Goal: Information Seeking & Learning: Learn about a topic

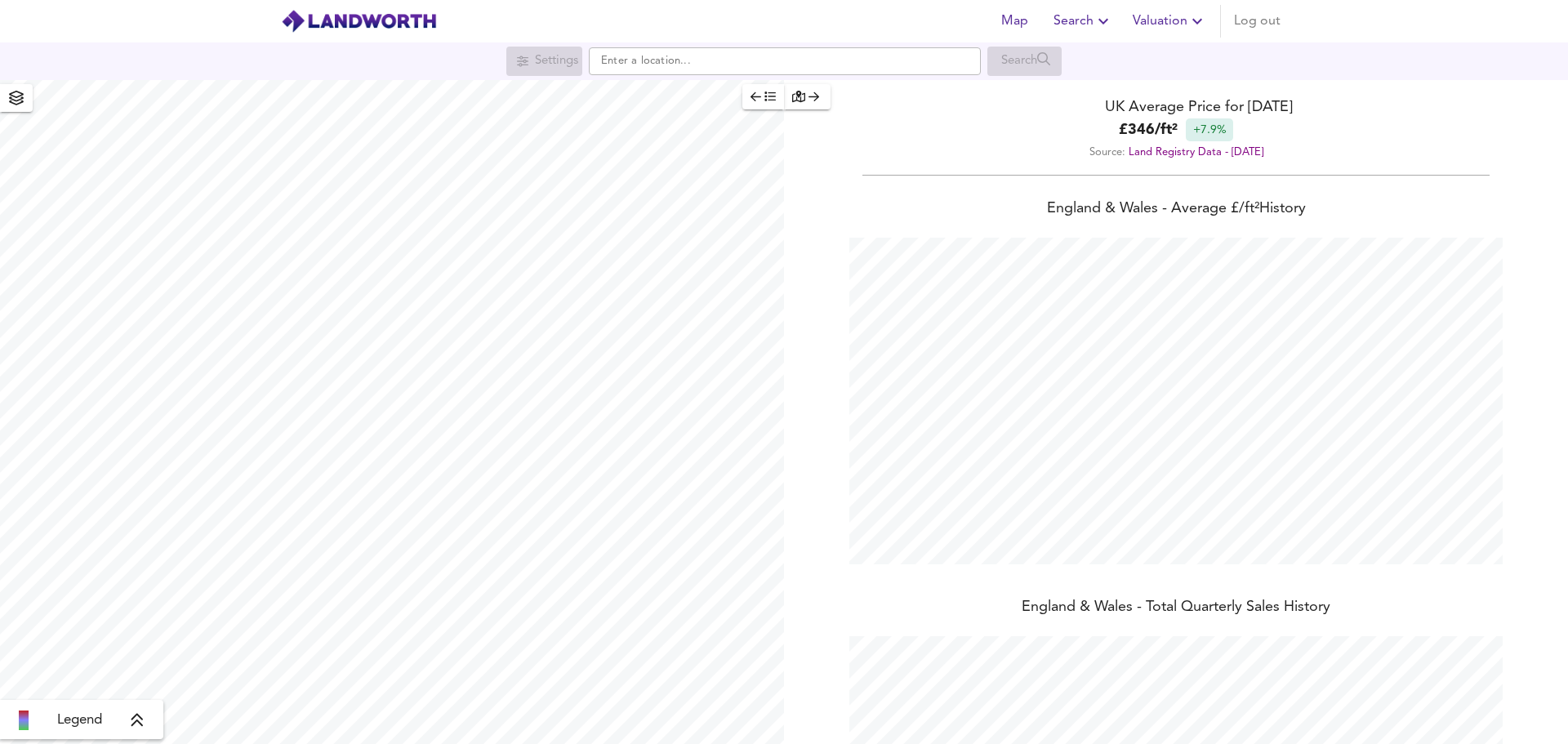
scroll to position [744, 1568]
click at [783, 63] on input "text" at bounding box center [784, 62] width 392 height 28
click at [826, 77] on div "Settings Search" at bounding box center [784, 61] width 1568 height 38
click at [824, 67] on input "text" at bounding box center [784, 62] width 392 height 28
click at [835, 92] on div "[GEOGRAPHIC_DATA]" at bounding box center [782, 92] width 375 height 17
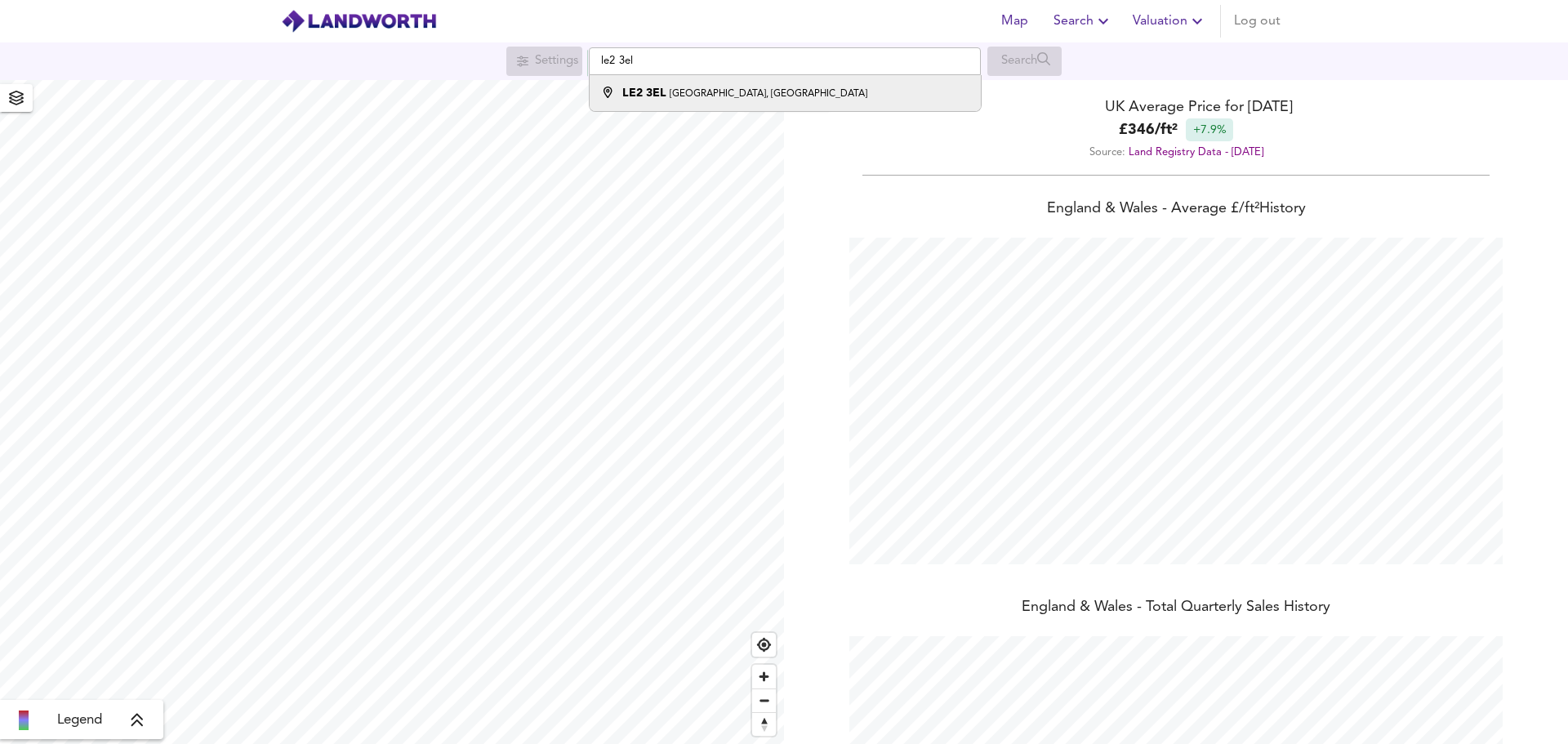
type input "[STREET_ADDRESS]"
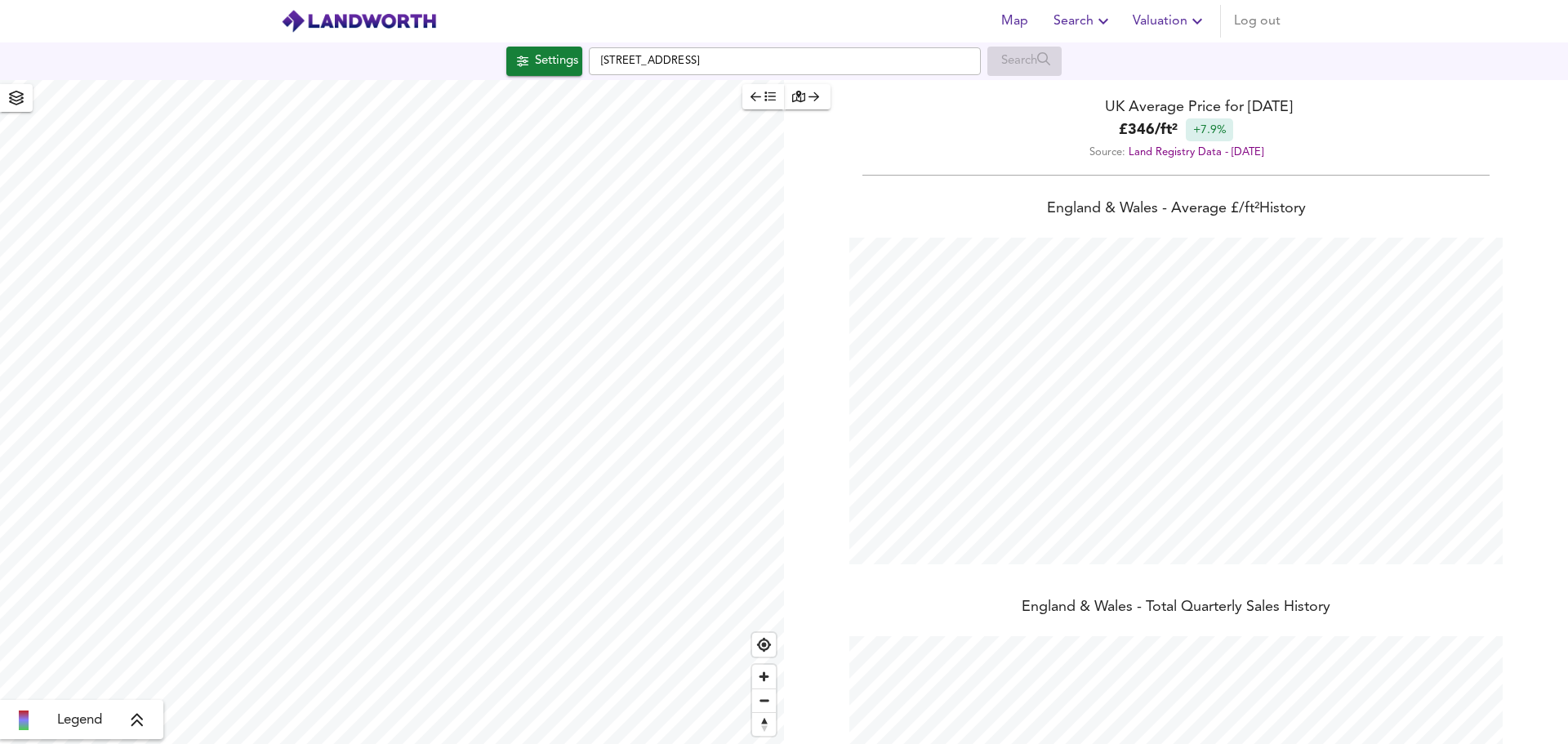
checkbox input "false"
checkbox input "true"
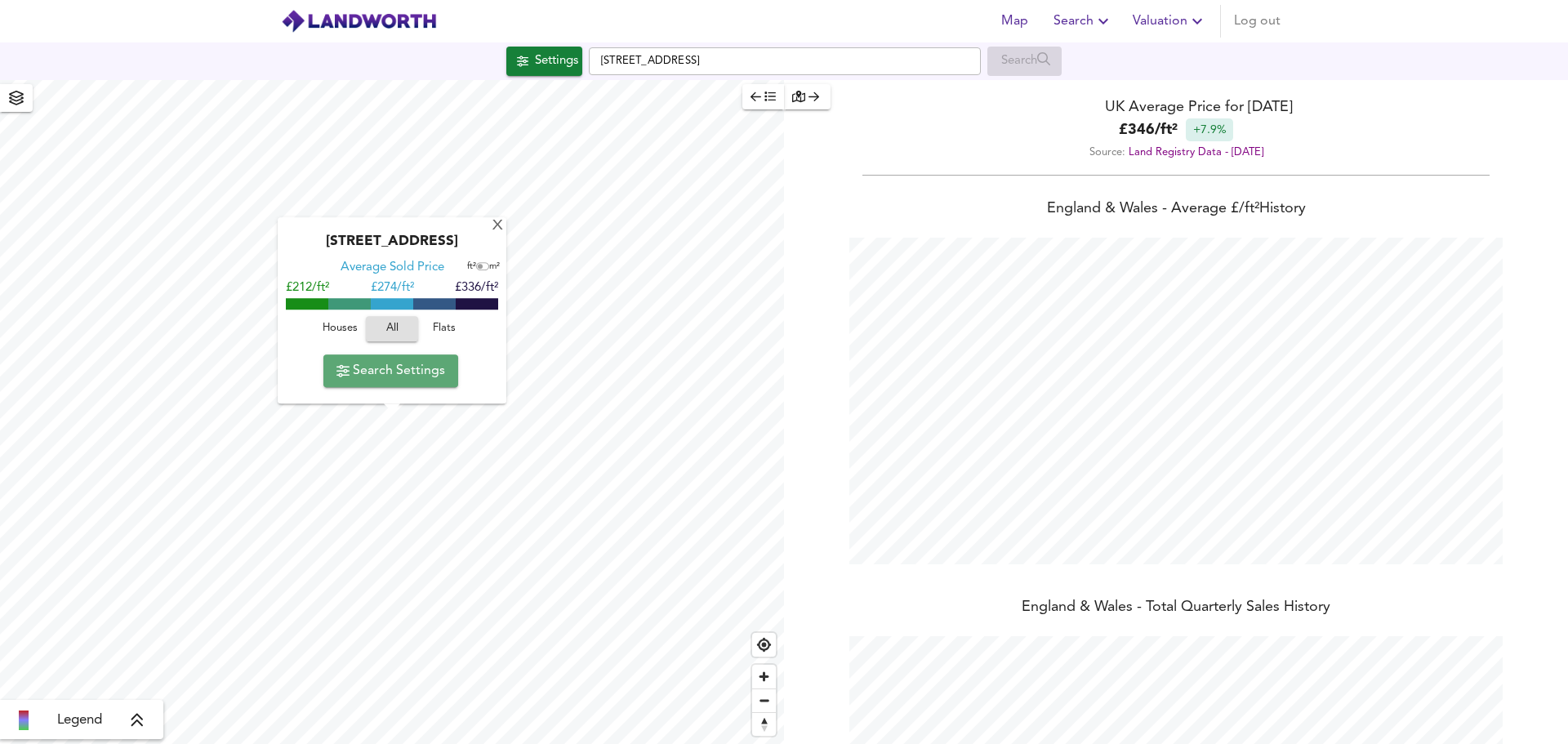
click at [415, 372] on span "Search Settings" at bounding box center [390, 371] width 108 height 23
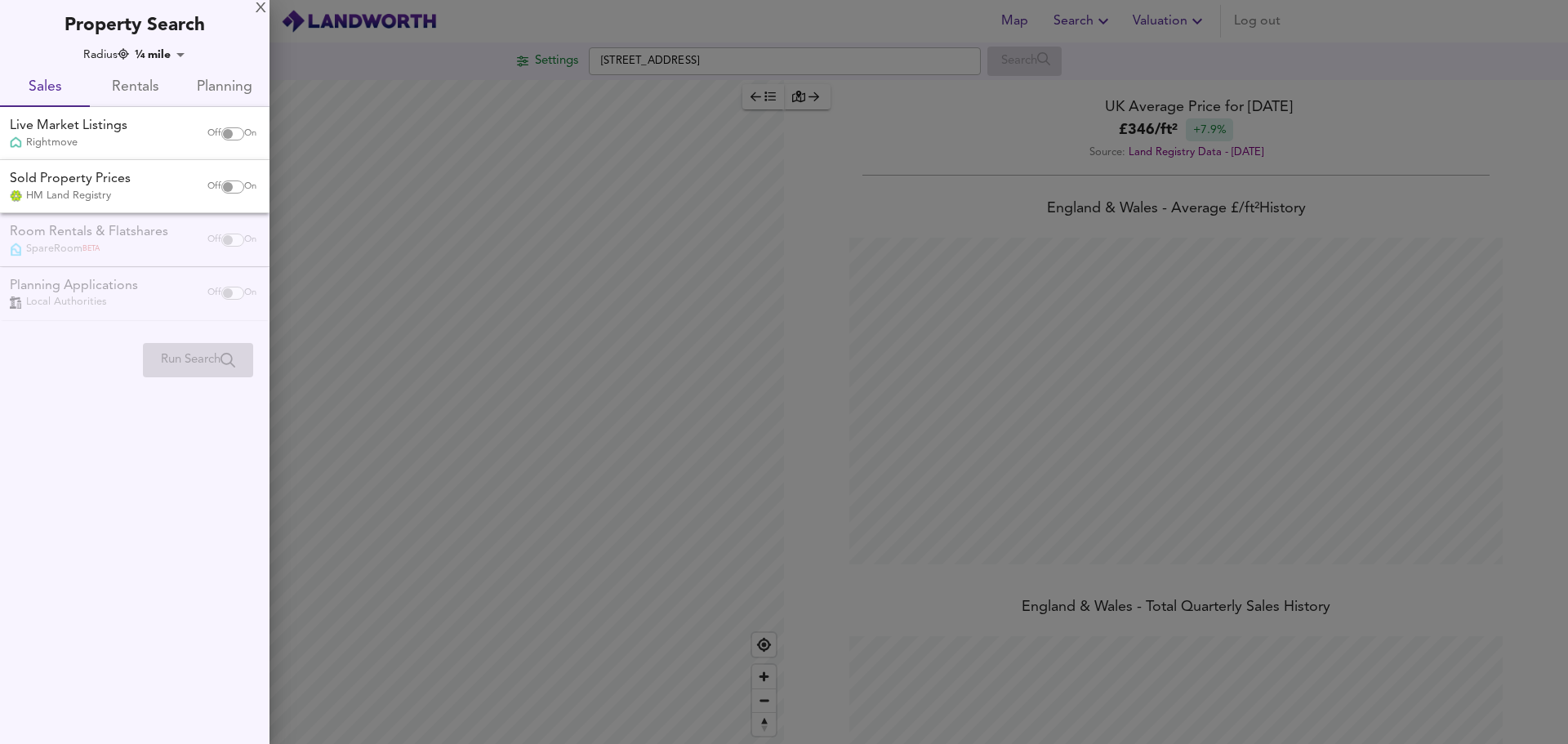
click at [226, 179] on div "Off On" at bounding box center [232, 187] width 69 height 33
checkbox input "true"
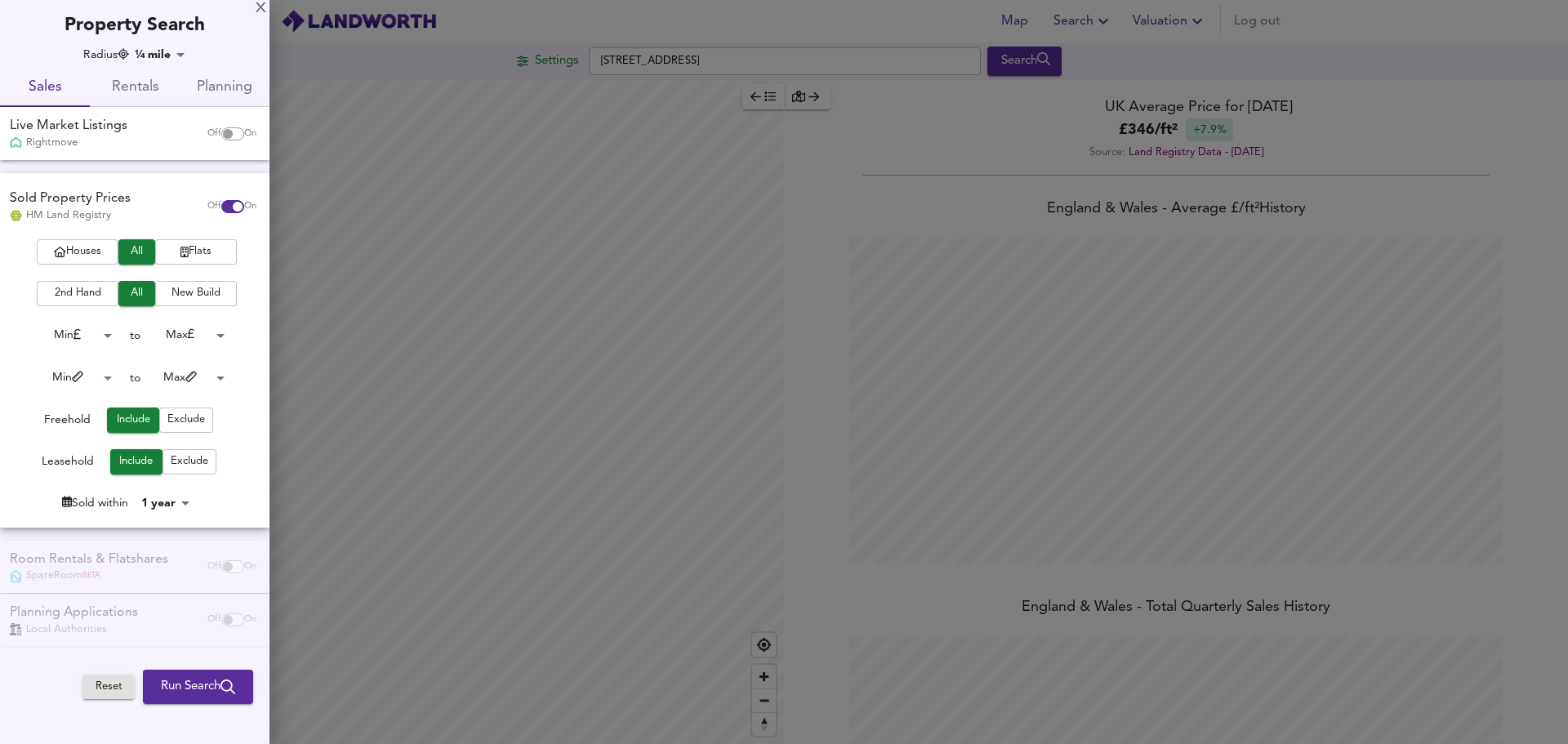
click at [107, 242] on button "Houses" at bounding box center [77, 252] width 82 height 26
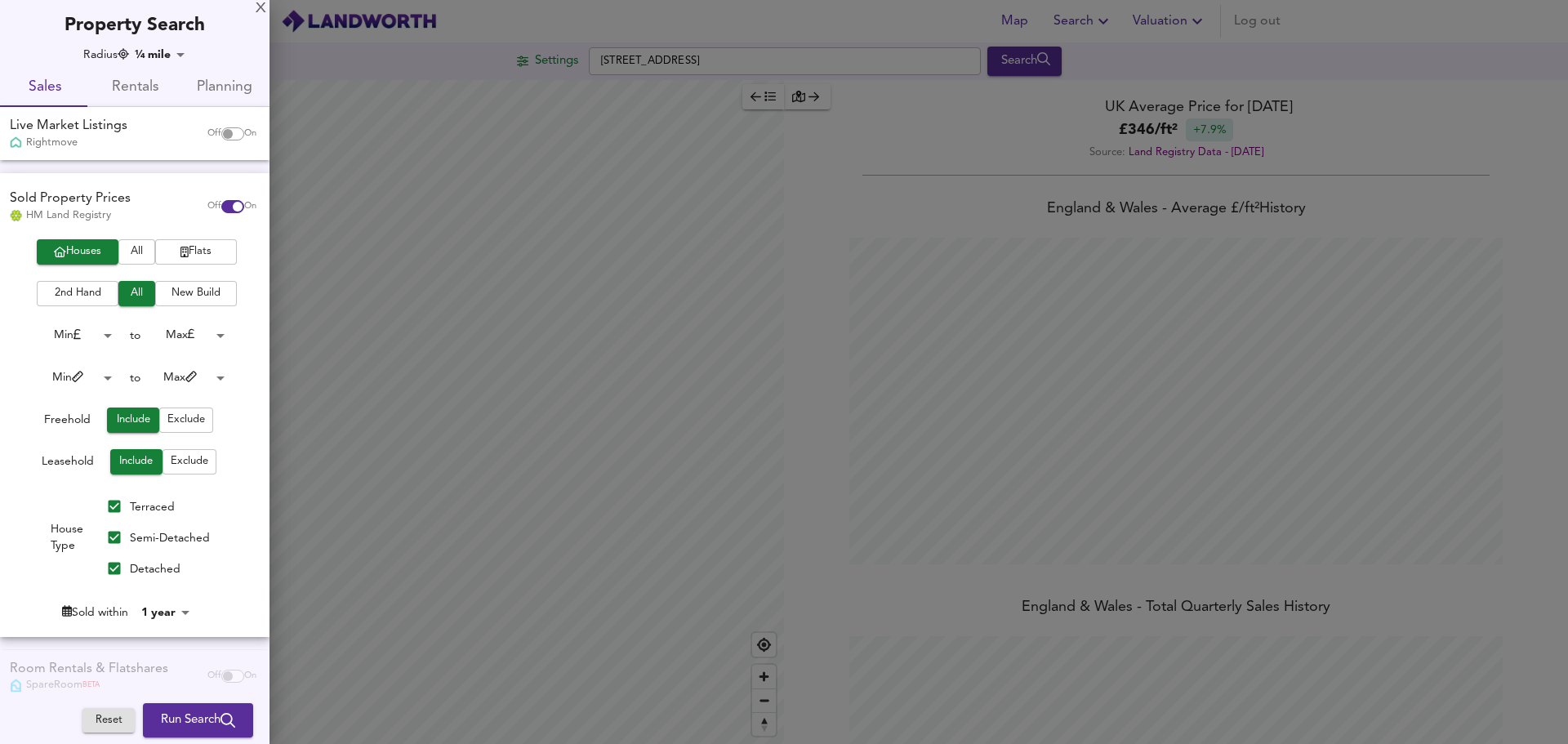
click at [205, 373] on body "Map Search Valuation Log out [GEOGRAPHIC_DATA] Search Legend UK Average Price f…" at bounding box center [784, 372] width 1568 height 744
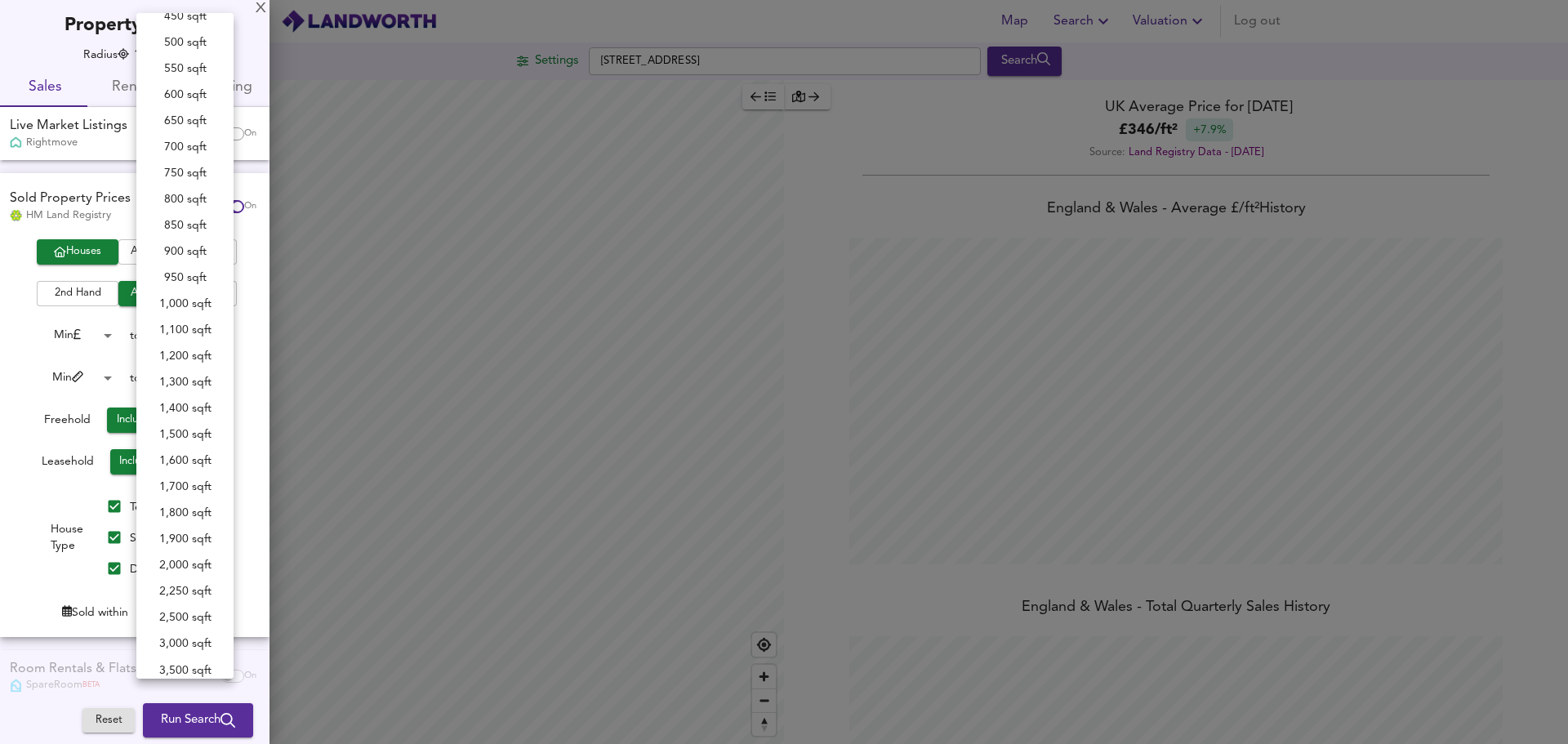
scroll to position [96, 0]
click at [205, 251] on li "700 sqft" at bounding box center [185, 250] width 97 height 26
type input "700"
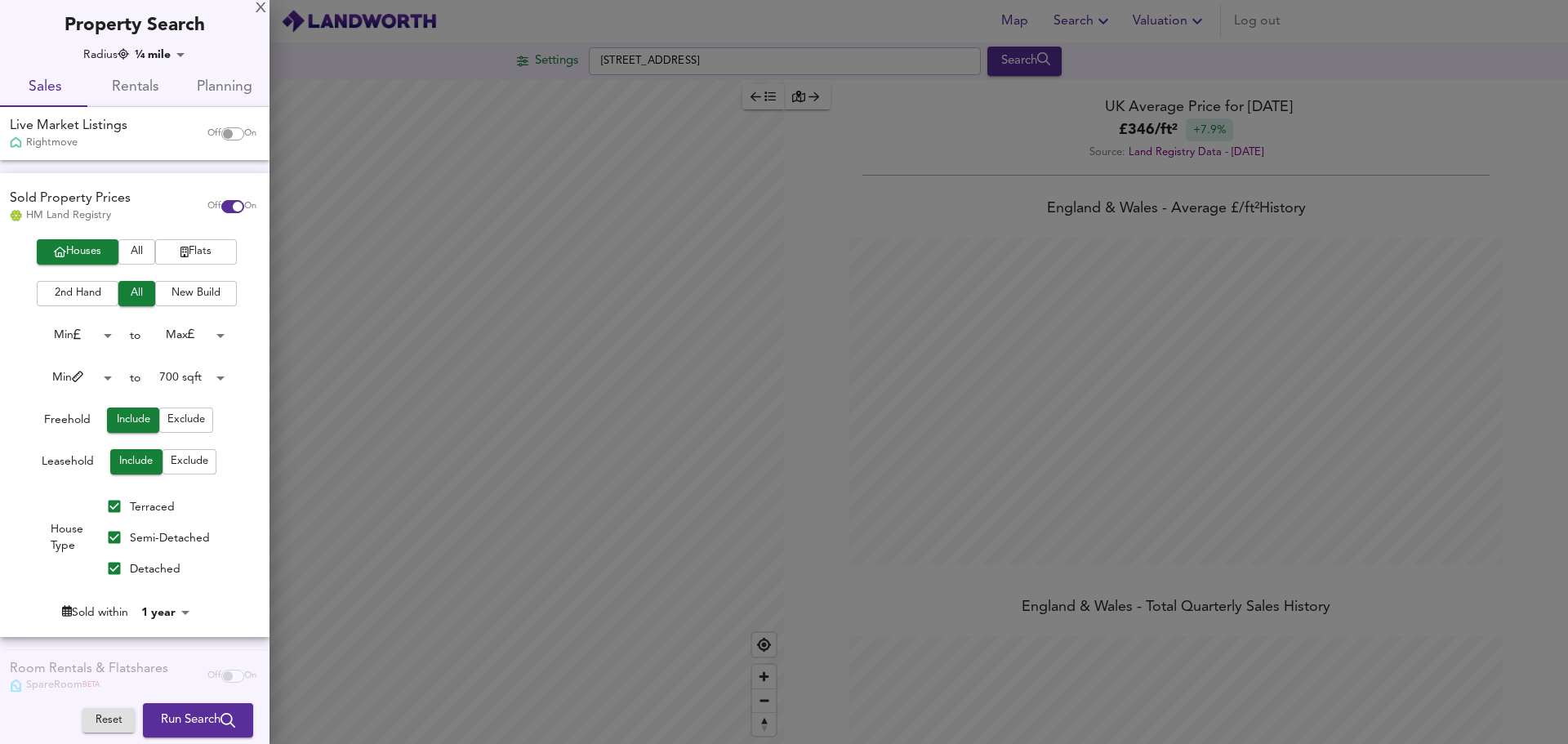
click at [107, 373] on body "Map Search Valuation Log out [GEOGRAPHIC_DATA] Search Legend UK Average Price f…" at bounding box center [784, 372] width 1568 height 744
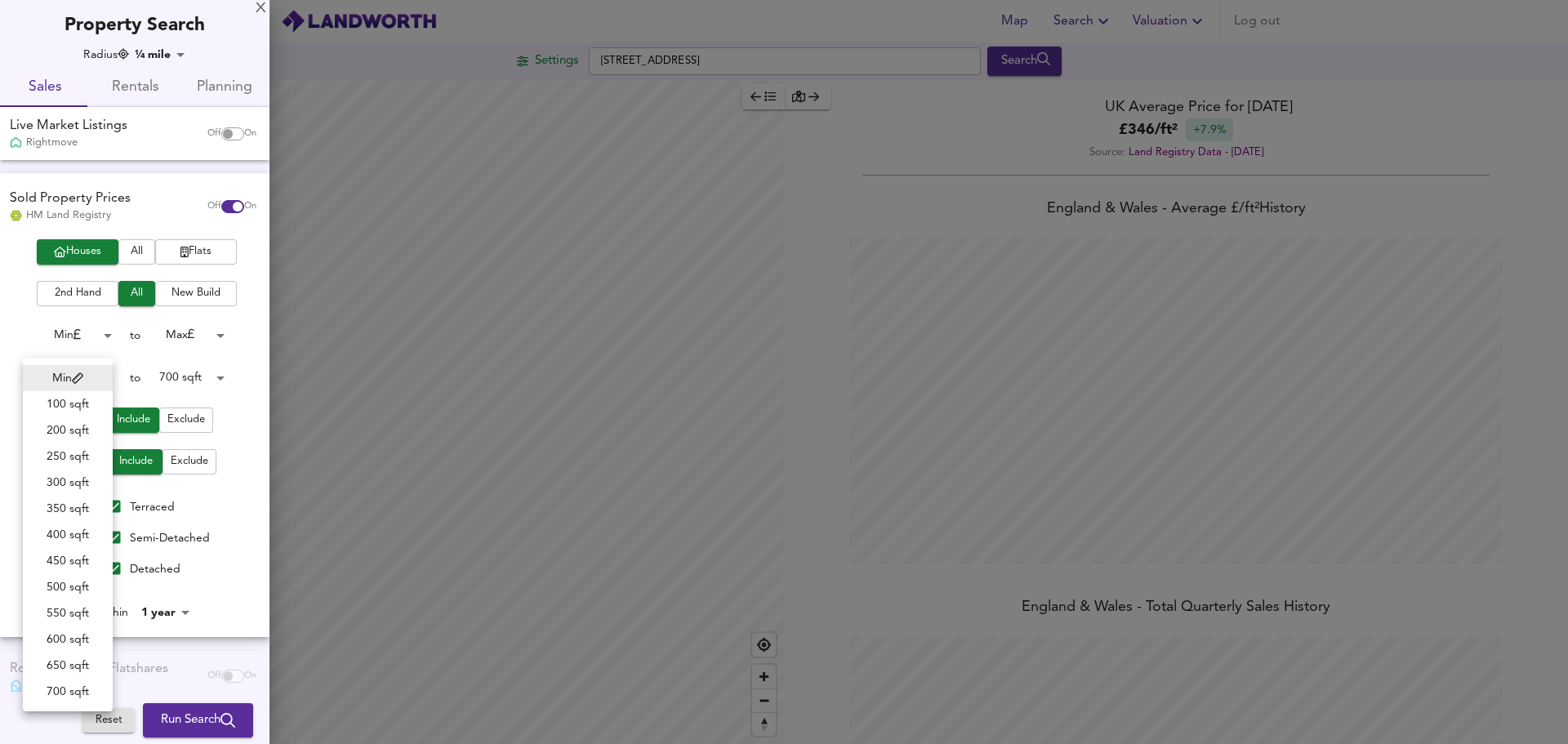
click at [92, 377] on li "Min" at bounding box center [68, 379] width 90 height 26
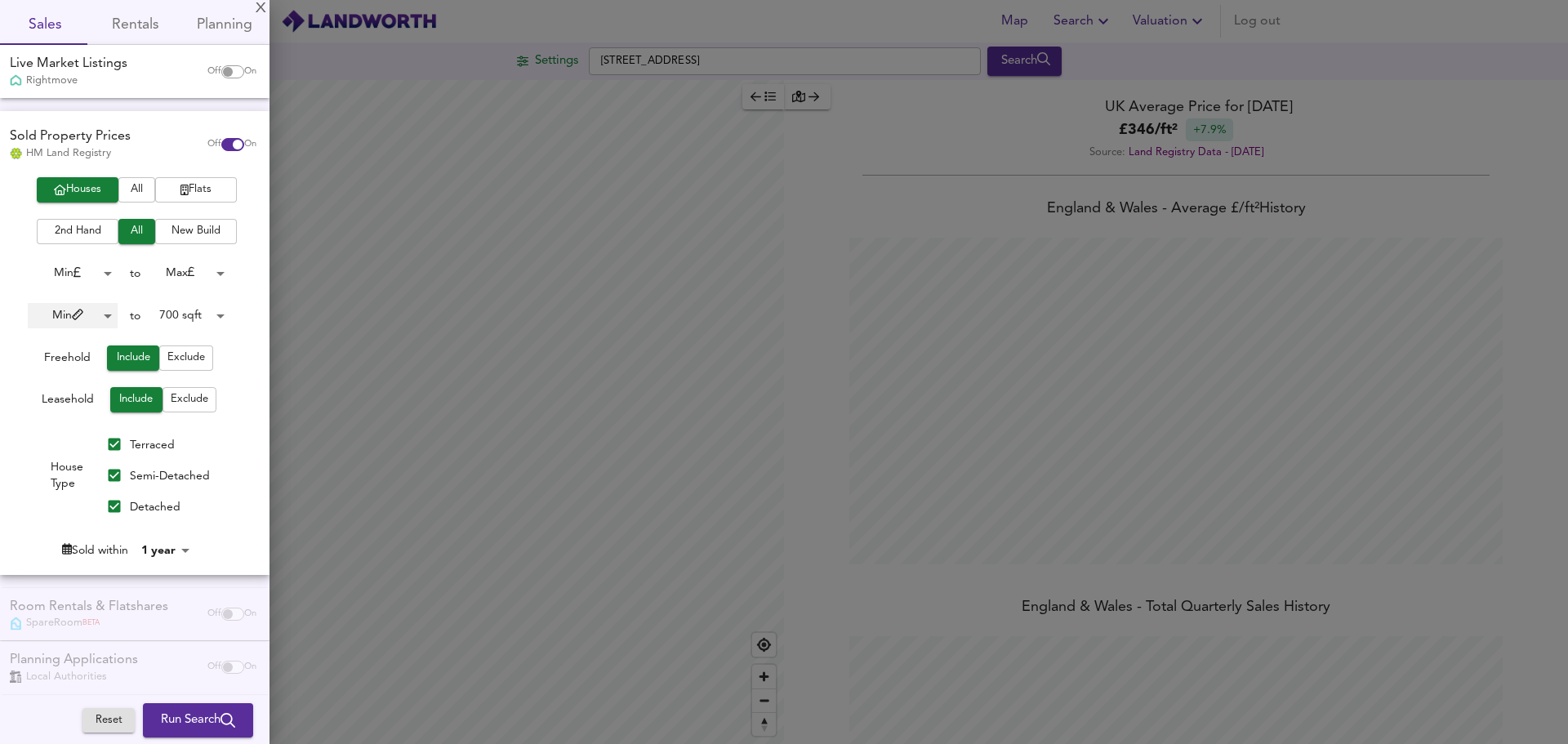
scroll to position [76, 0]
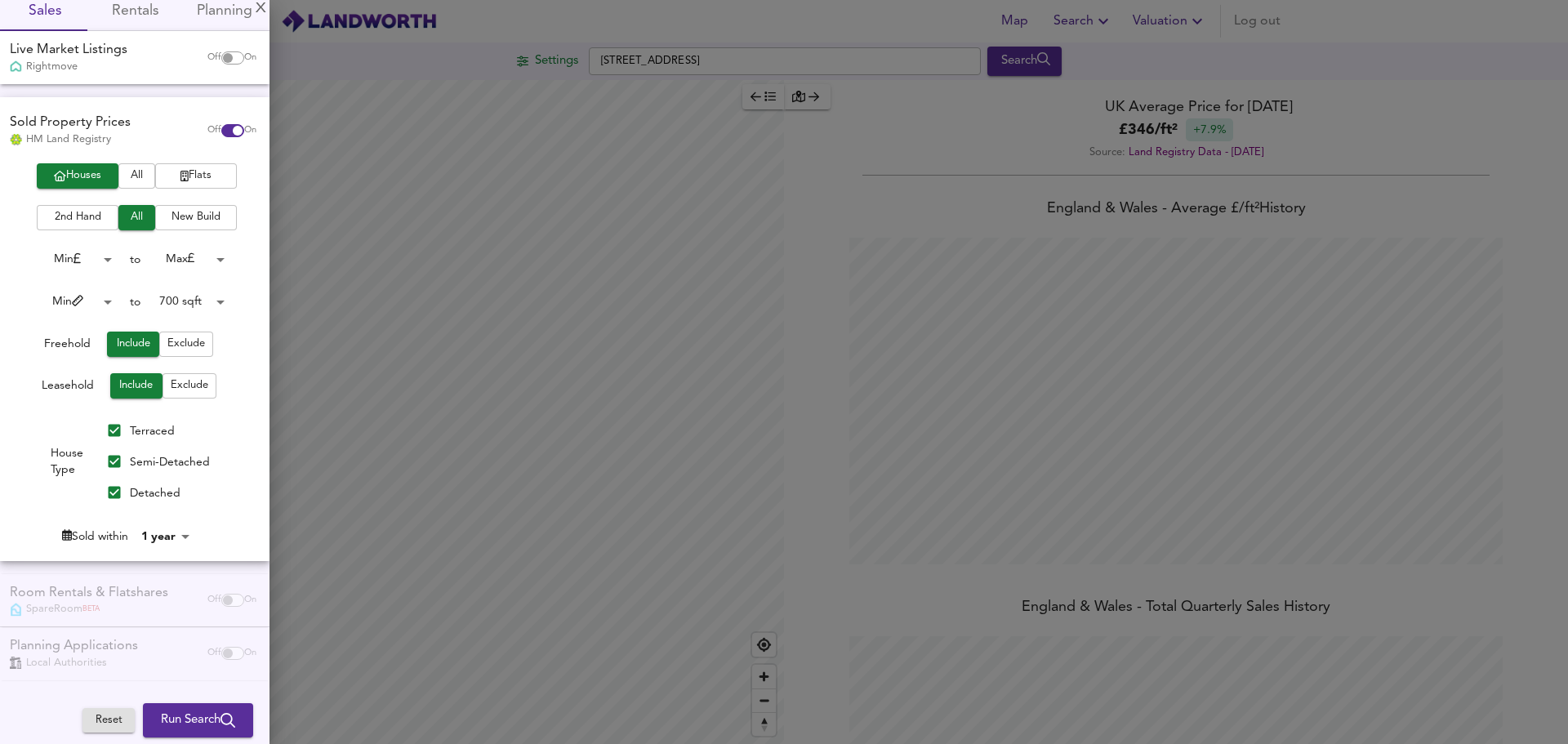
click at [176, 539] on body "Map Search Valuation Log out [GEOGRAPHIC_DATA] Search Legend UK Average Price f…" at bounding box center [784, 372] width 1568 height 744
click at [238, 467] on div at bounding box center [784, 372] width 1568 height 744
click at [230, 708] on button "Run Search" at bounding box center [197, 720] width 110 height 34
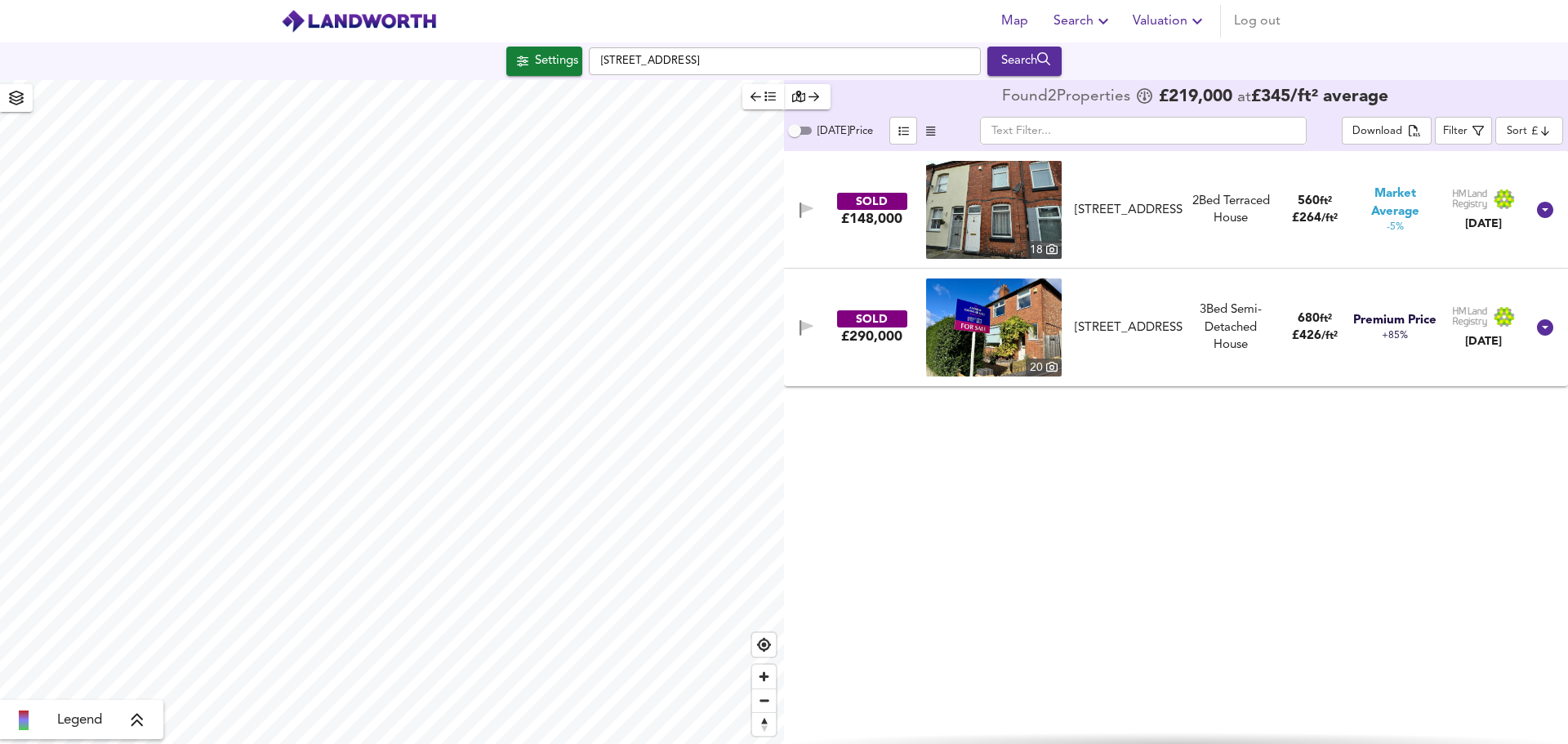
click at [1289, 333] on div "680 ft² £ 426 / ft²" at bounding box center [1315, 328] width 85 height 35
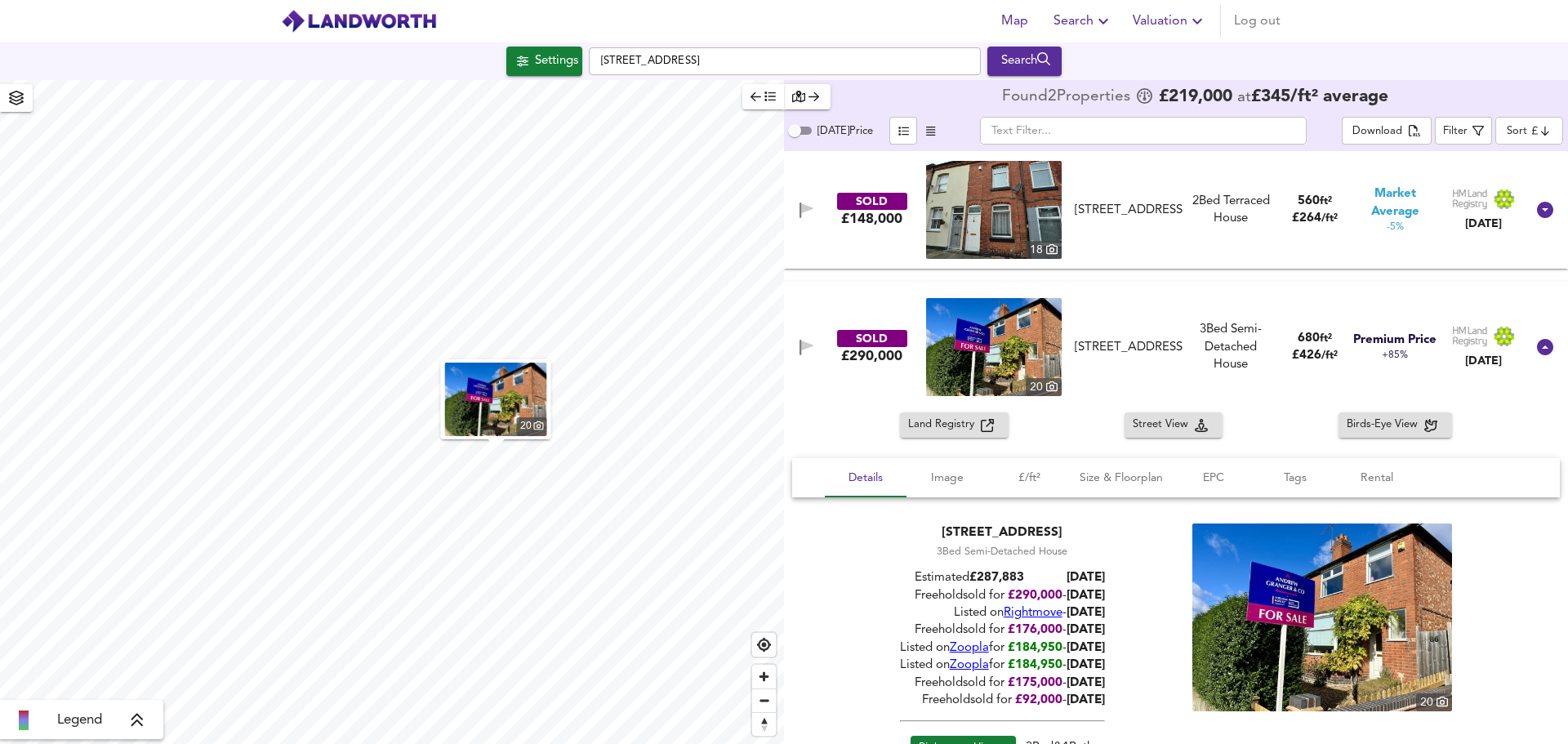
click at [1292, 334] on div "680 ft²" at bounding box center [1315, 338] width 46 height 17
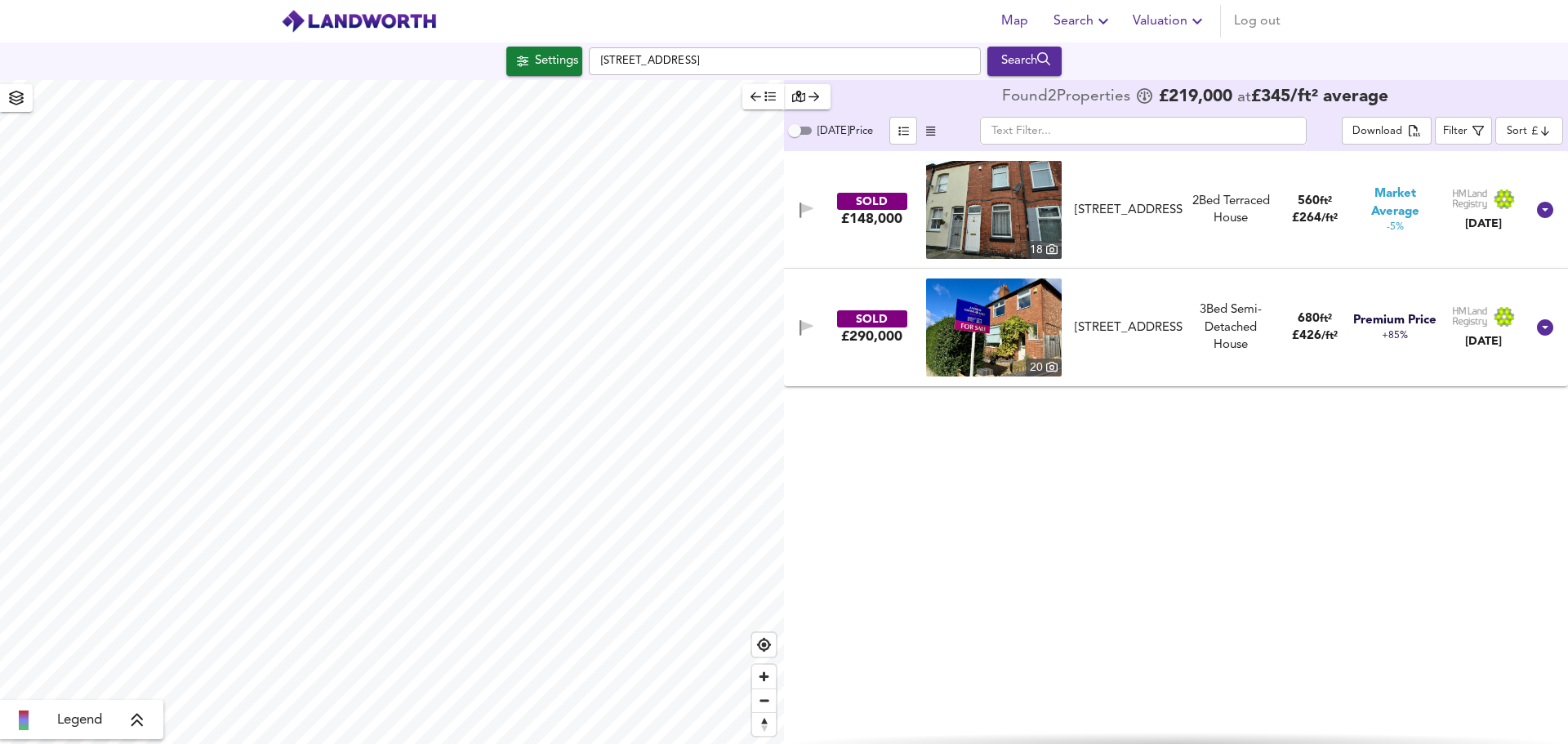
click at [1288, 334] on div "680 ft² £ 426 / ft²" at bounding box center [1315, 328] width 85 height 35
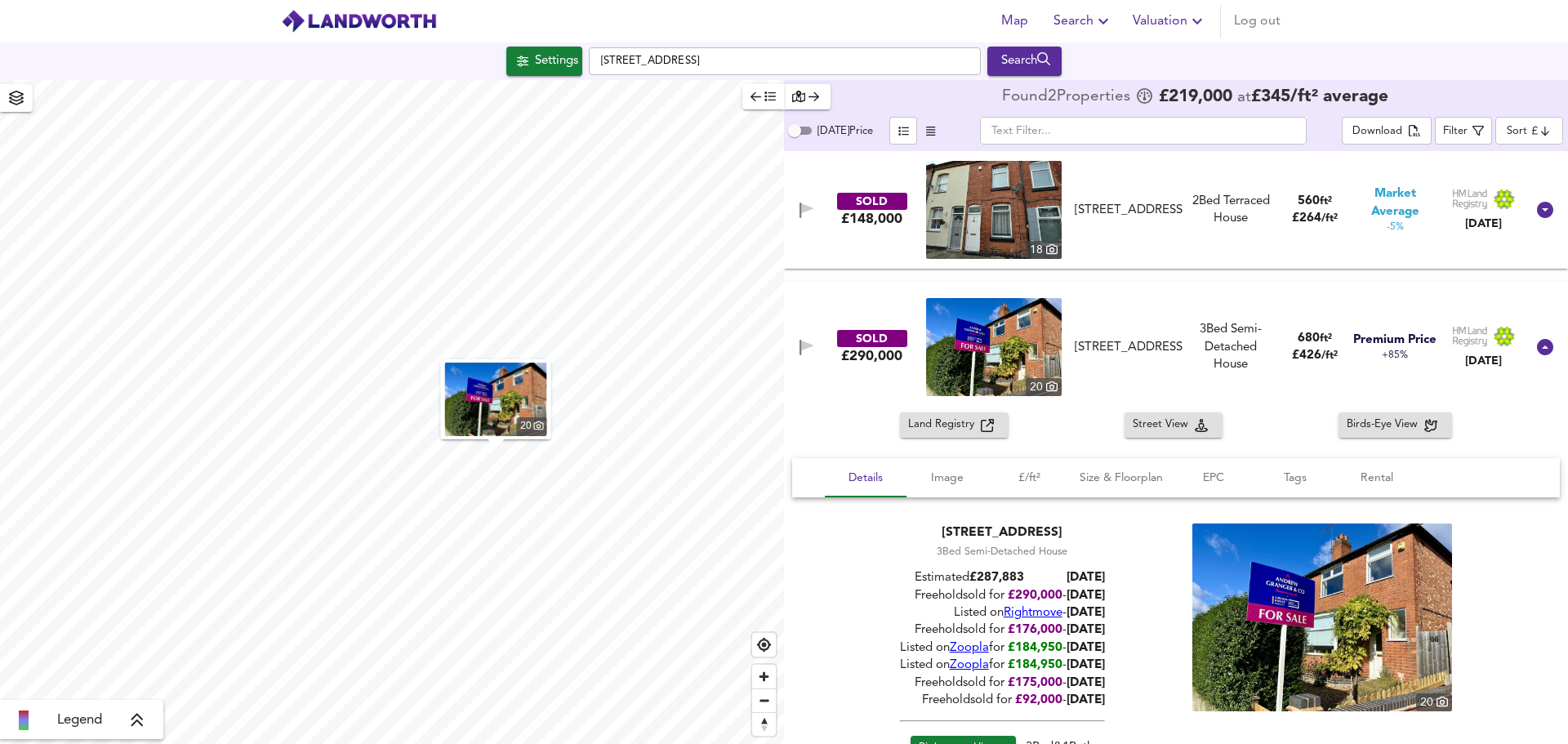
click at [1292, 345] on div "680 ft²" at bounding box center [1315, 338] width 46 height 17
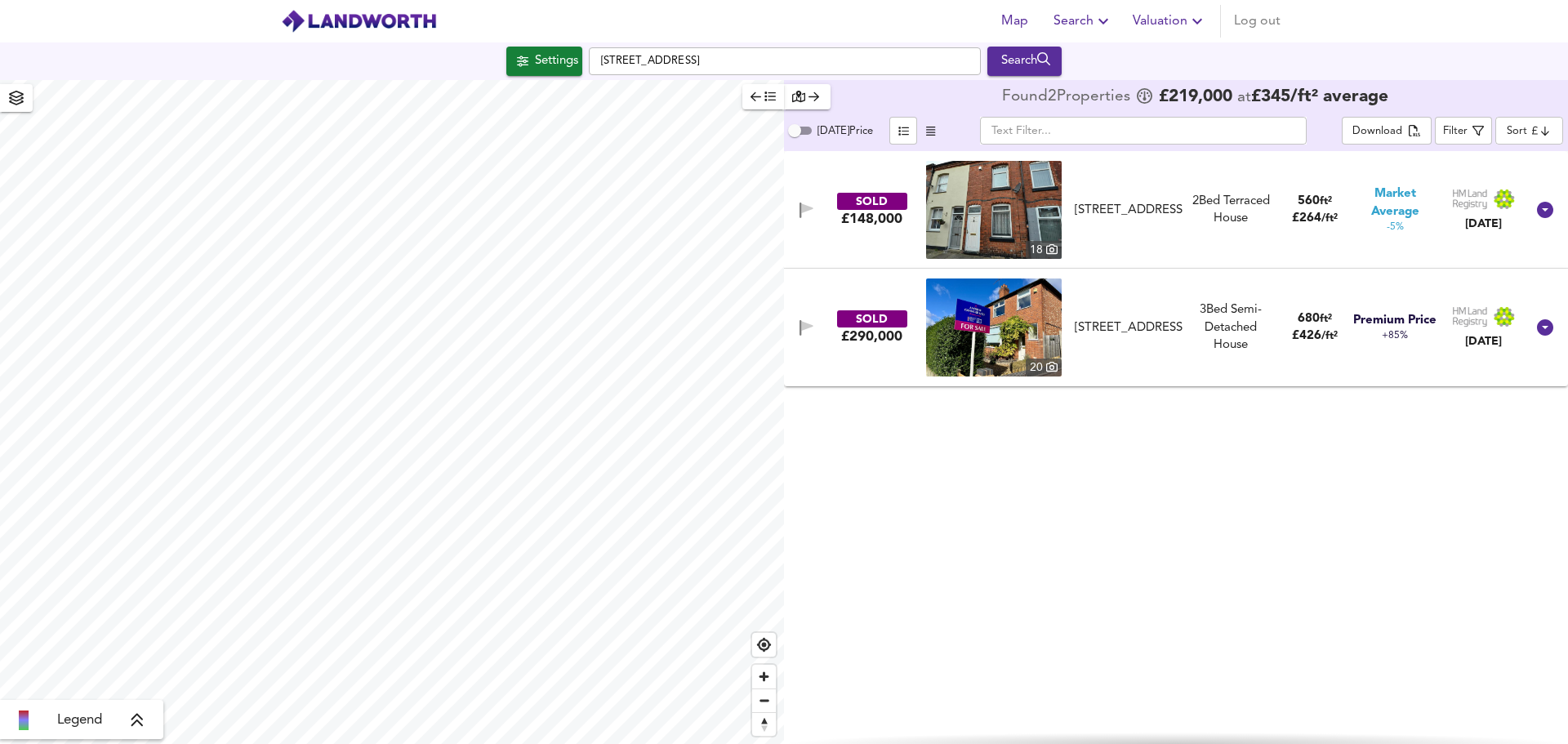
click at [1285, 215] on div "560 ft² £ 264 / ft²" at bounding box center [1315, 210] width 85 height 35
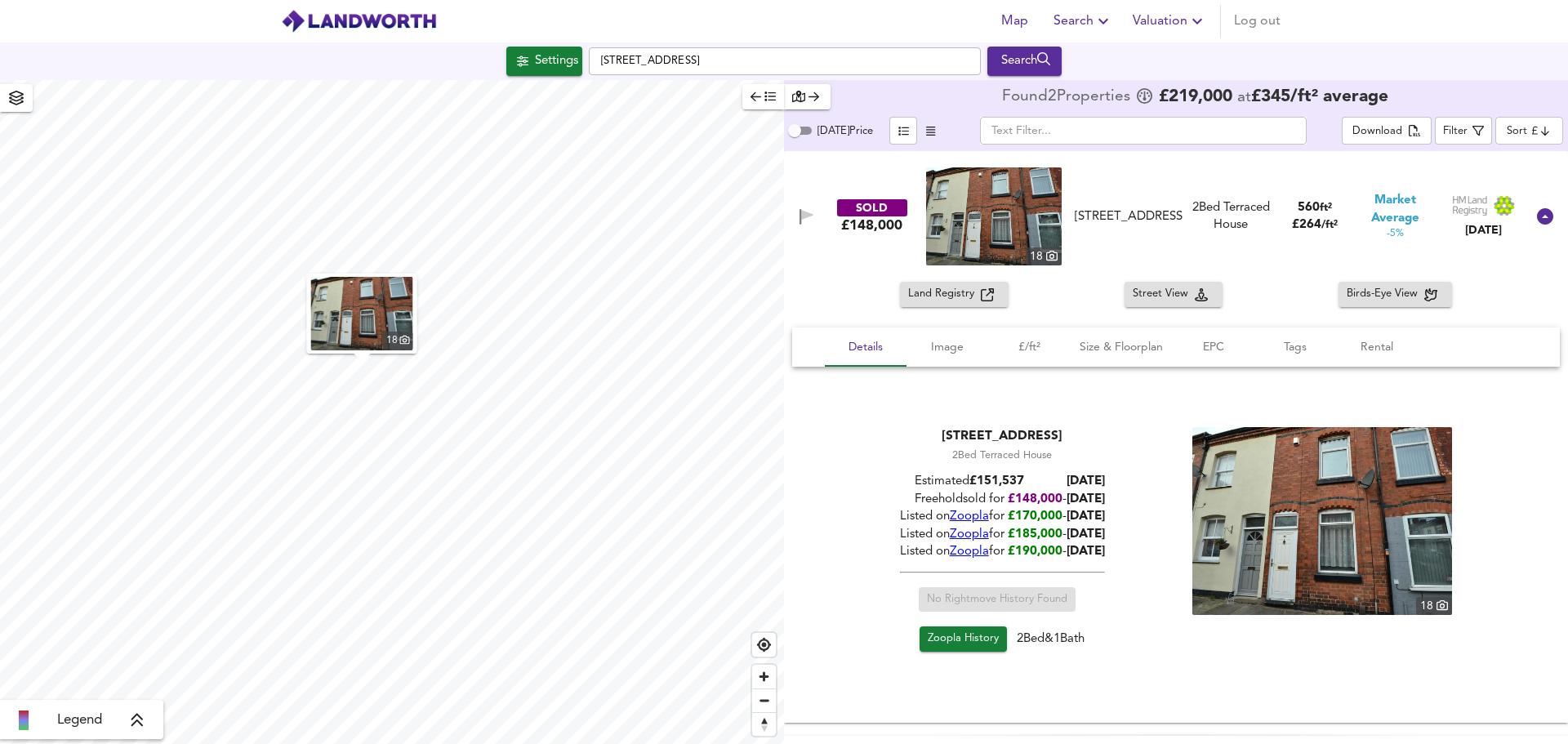
click at [1333, 519] on img at bounding box center [1322, 520] width 260 height 188
click at [868, 357] on span "Details" at bounding box center [865, 347] width 63 height 20
click at [1204, 221] on div "2 Bed [GEOGRAPHIC_DATA]" at bounding box center [1232, 217] width 85 height 35
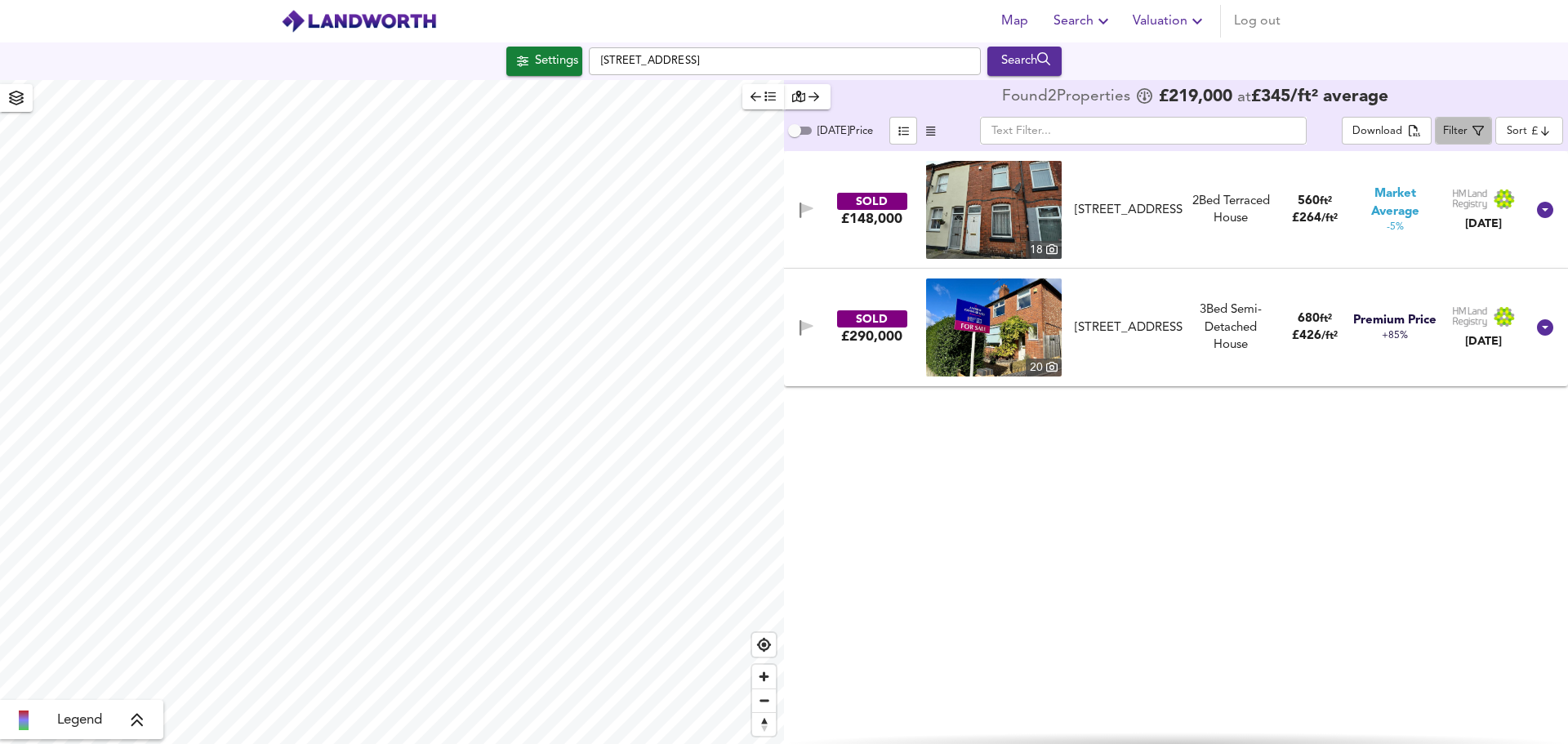
click at [1465, 130] on div "Filter" at bounding box center [1455, 131] width 25 height 18
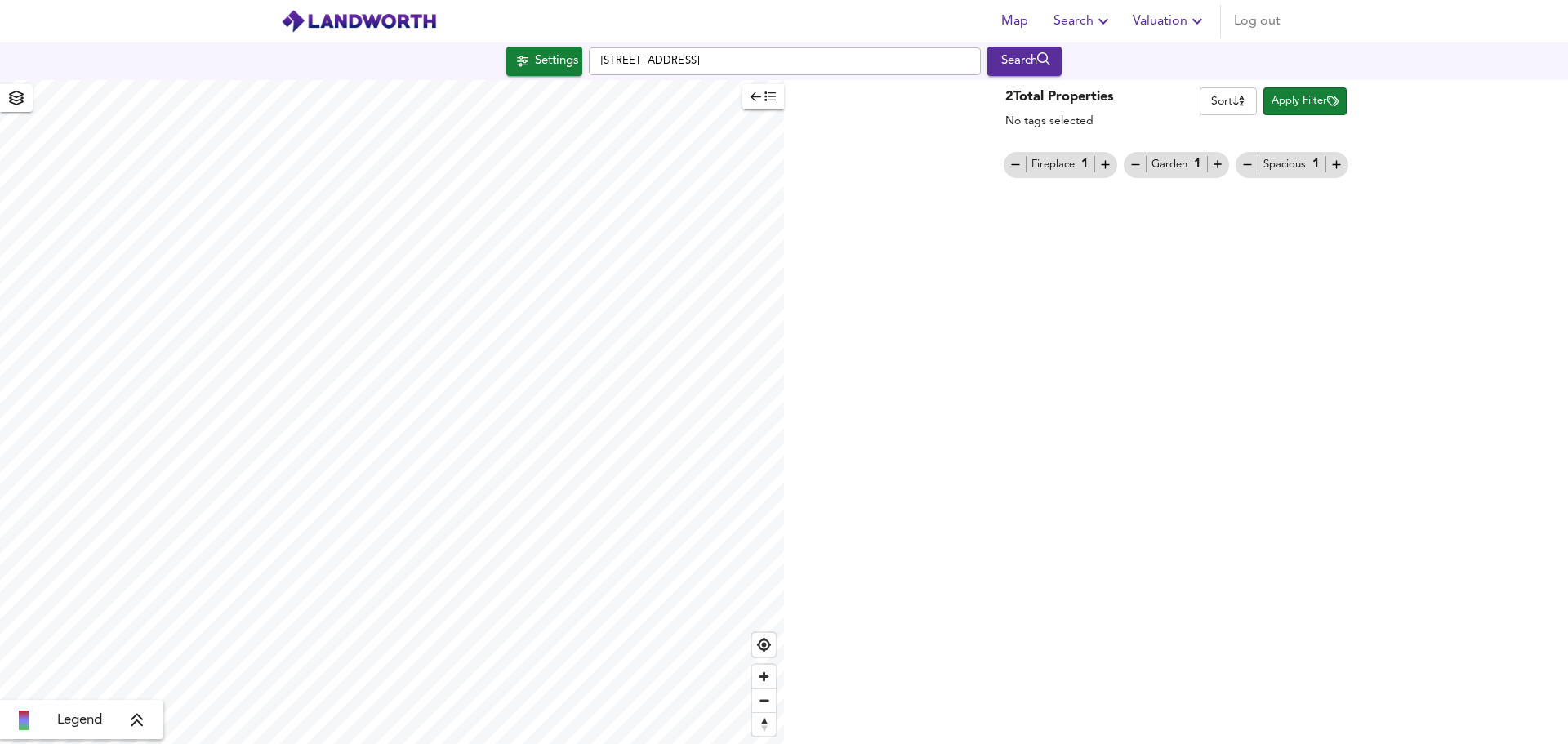
click at [519, 73] on button "Settings" at bounding box center [544, 61] width 76 height 29
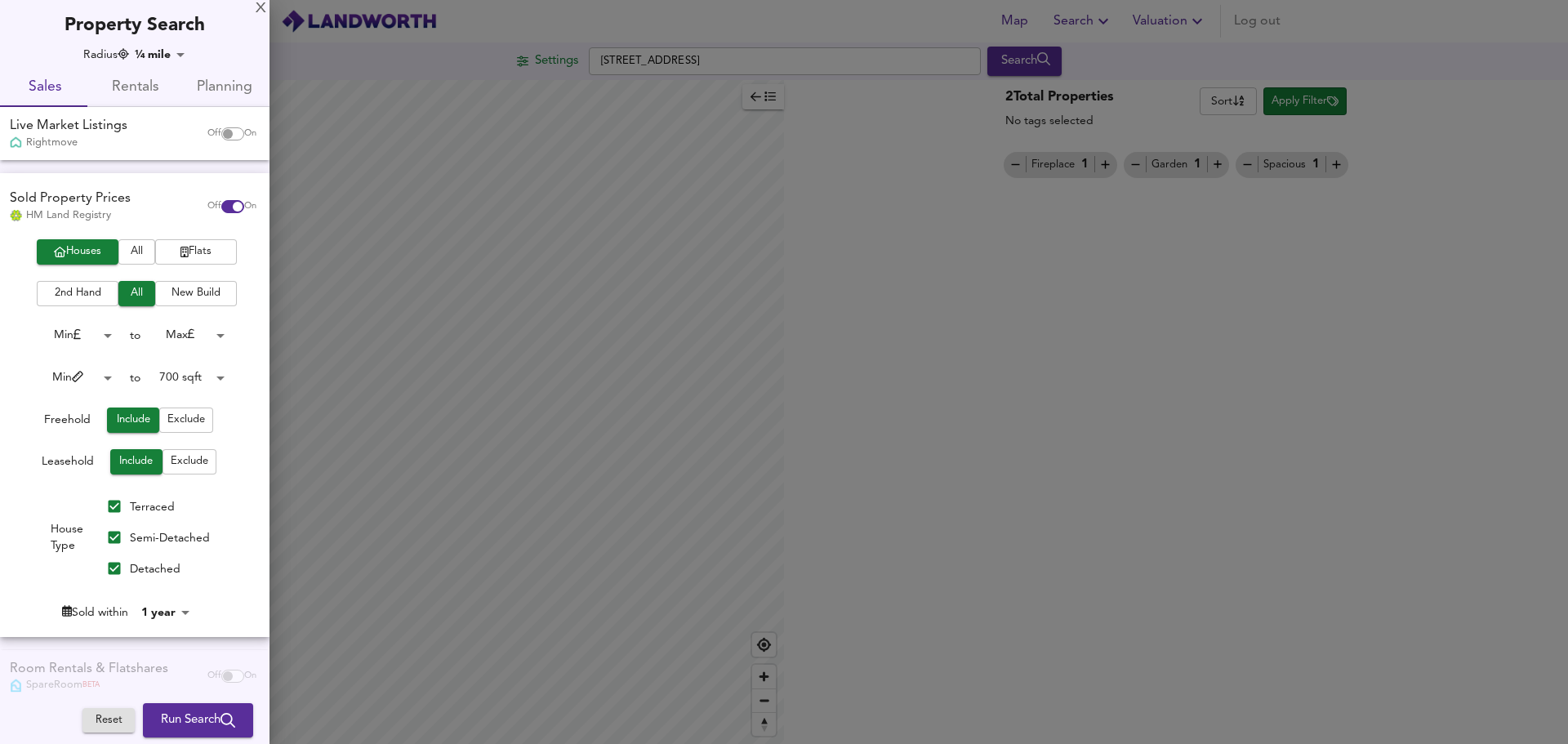
click at [156, 645] on div "Radius ¼ mile 402 Sales Rentals Planning Live Market Listings Rightmove Off On …" at bounding box center [135, 433] width 269 height 774
click at [160, 618] on body "Map Search Valuation Log out [GEOGRAPHIC_DATA] Search Legend 2 Total Properties…" at bounding box center [784, 372] width 1568 height 744
click at [189, 495] on li "2½ years" at bounding box center [173, 503] width 74 height 26
type input "30"
click at [206, 710] on span "Run Search" at bounding box center [198, 720] width 74 height 21
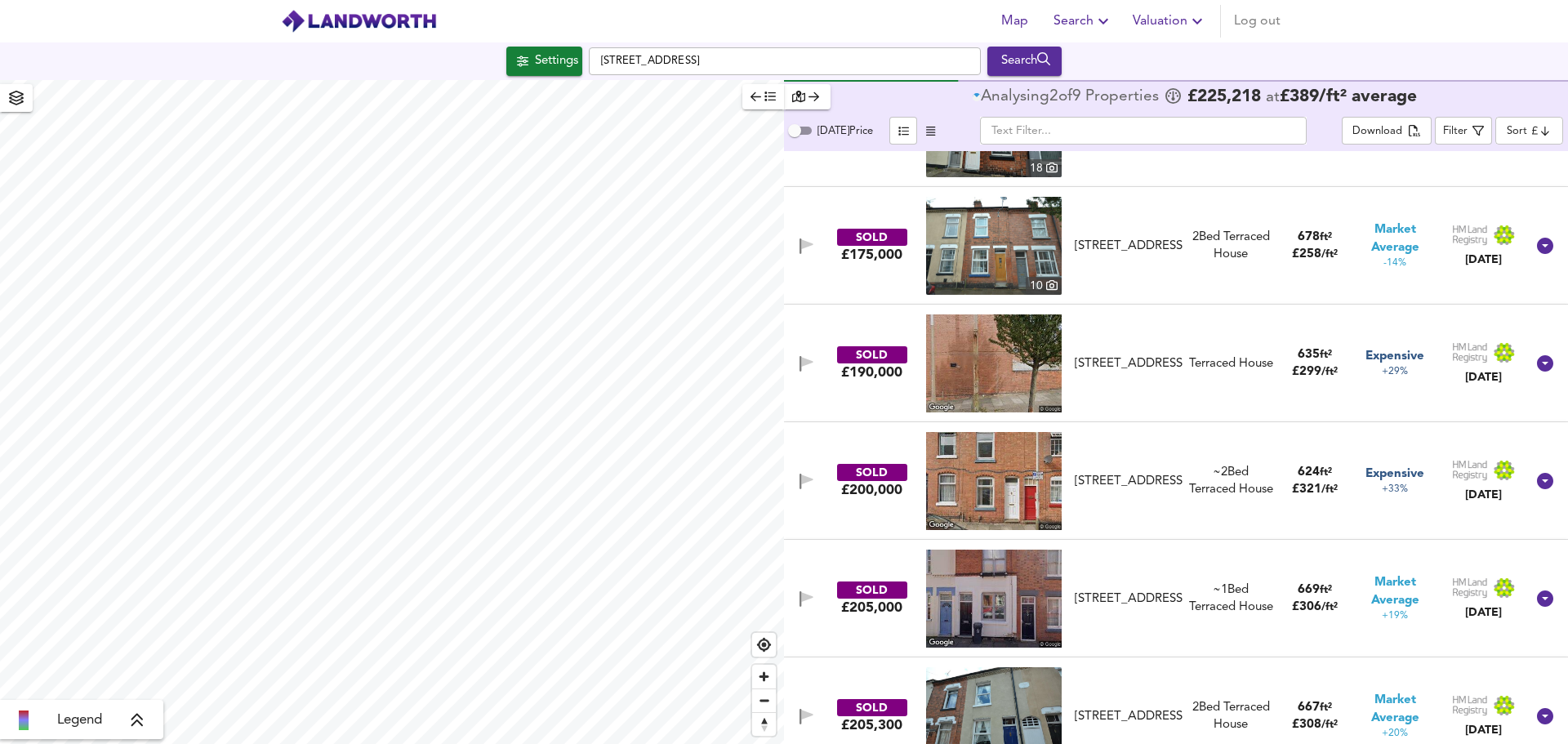
scroll to position [245, 0]
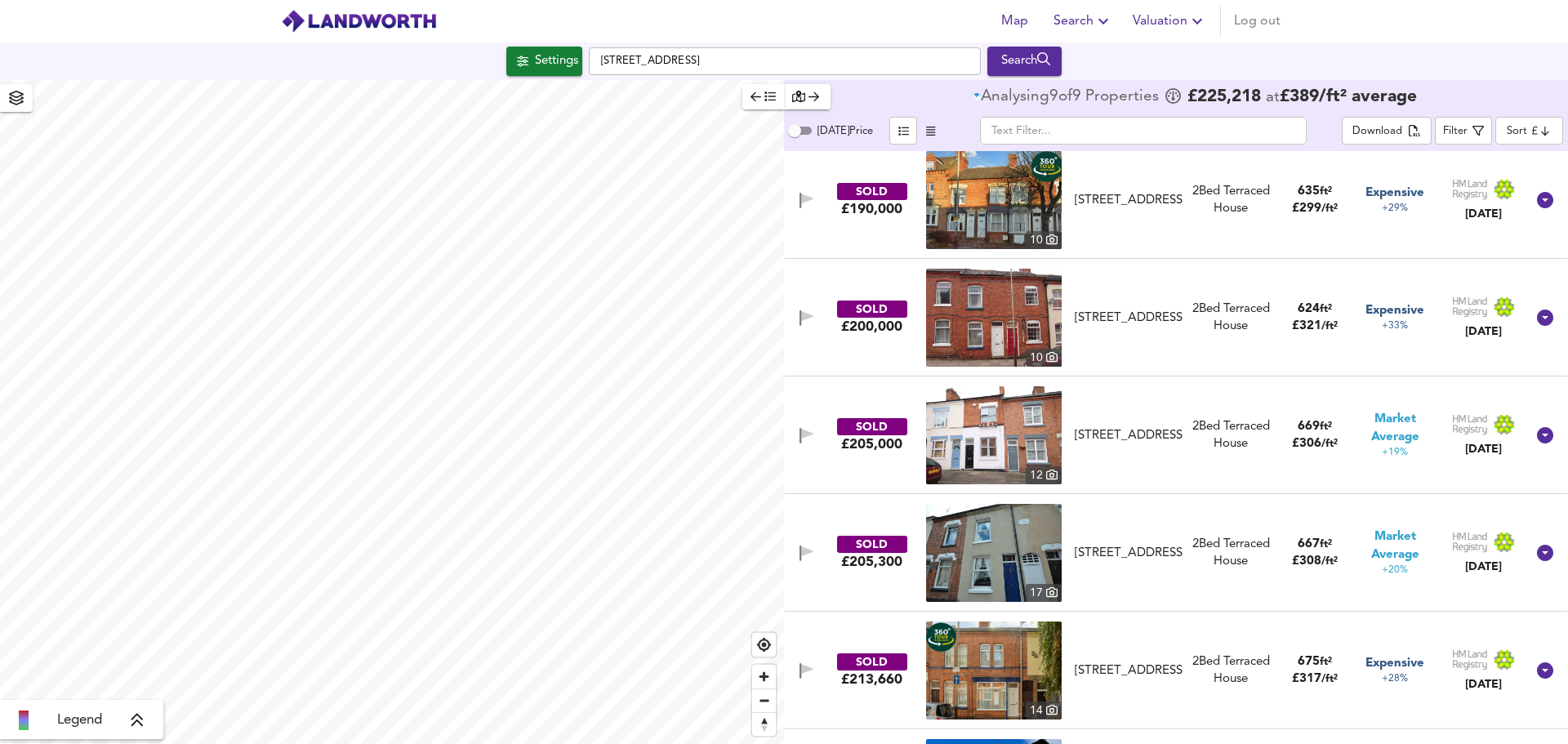
click at [1205, 553] on div "2 Bed [GEOGRAPHIC_DATA]" at bounding box center [1232, 554] width 85 height 35
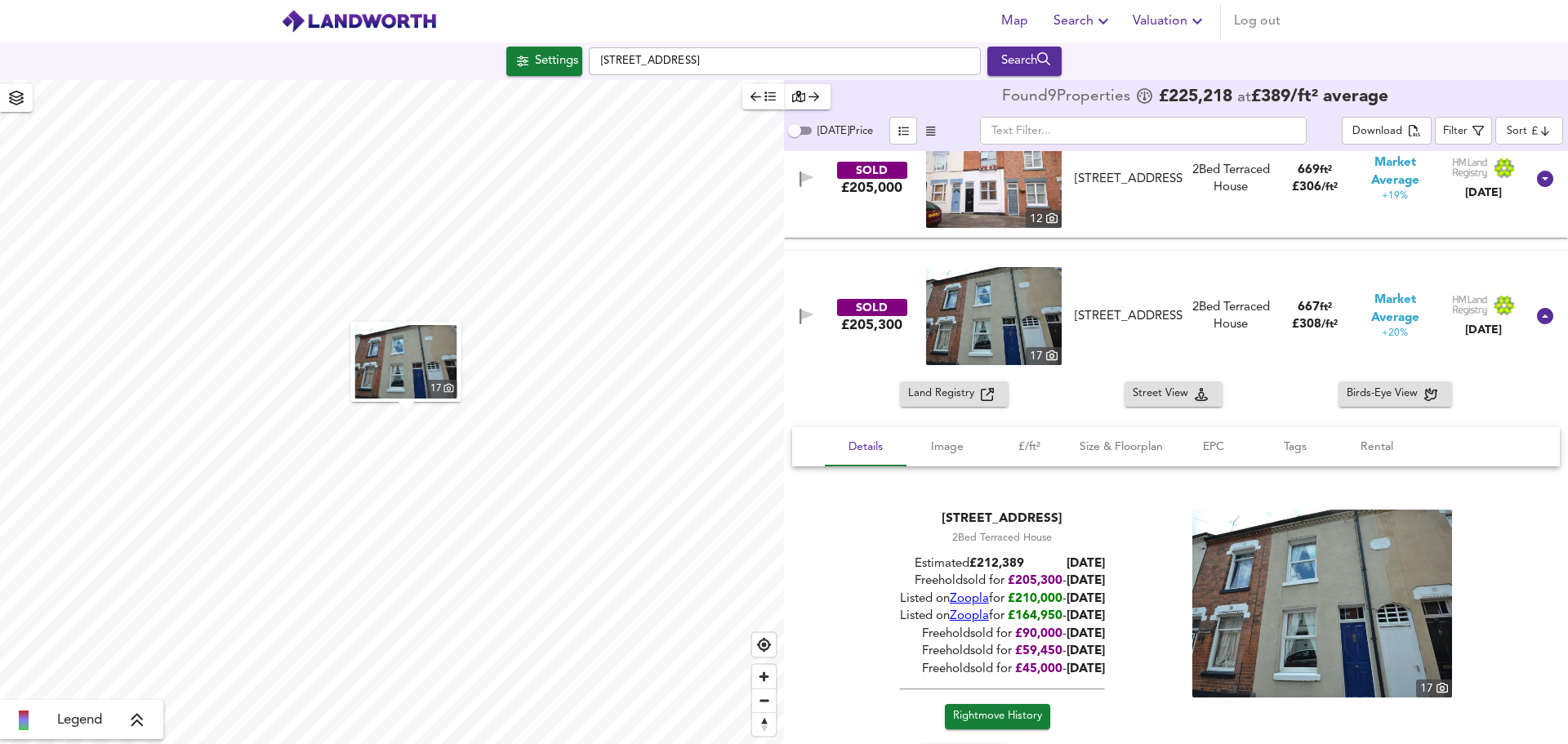
scroll to position [735, 0]
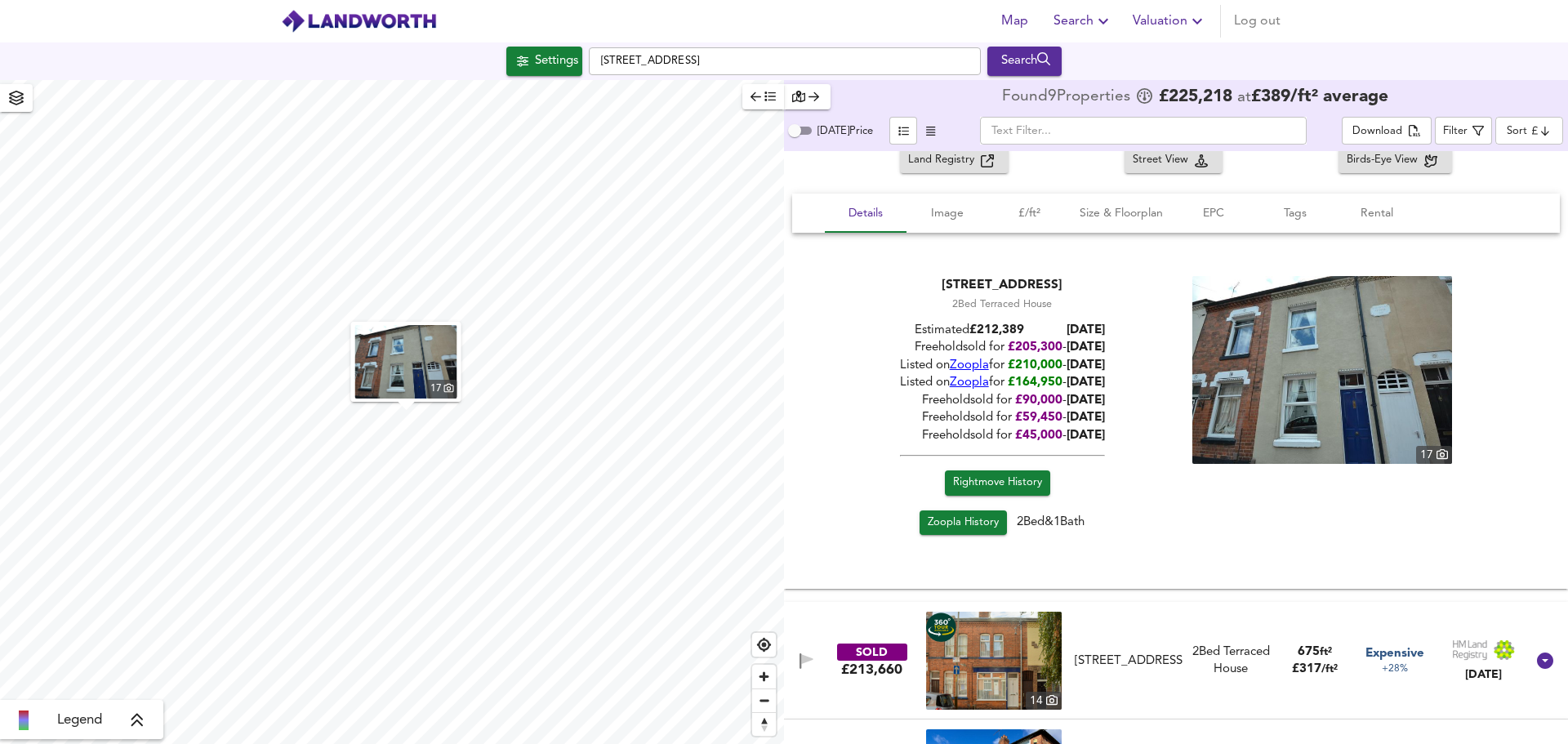
click at [1388, 342] on img at bounding box center [1322, 370] width 260 height 188
click at [1001, 524] on link "Zoopla History" at bounding box center [963, 523] width 87 height 26
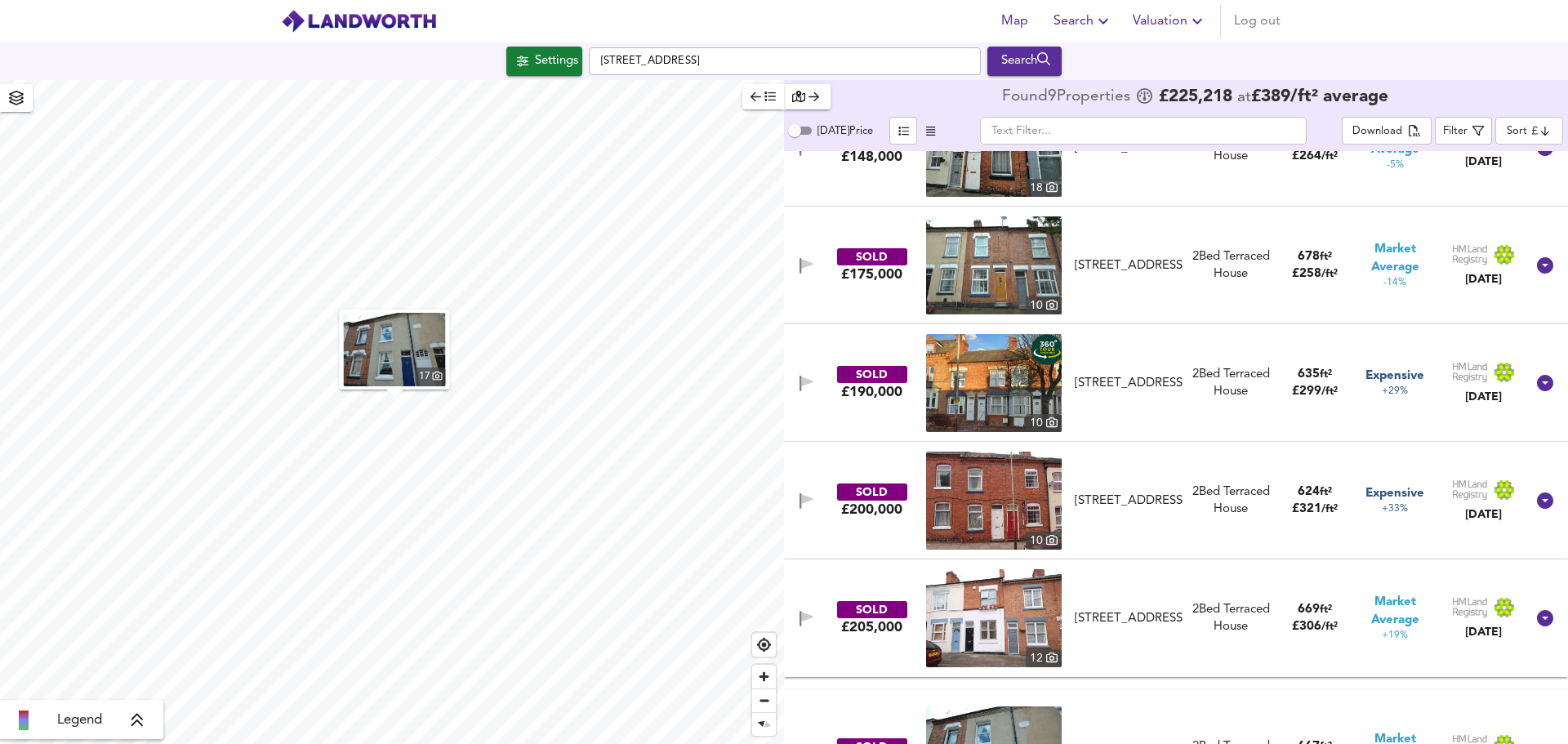
scroll to position [164, 0]
